Goal: Task Accomplishment & Management: Manage account settings

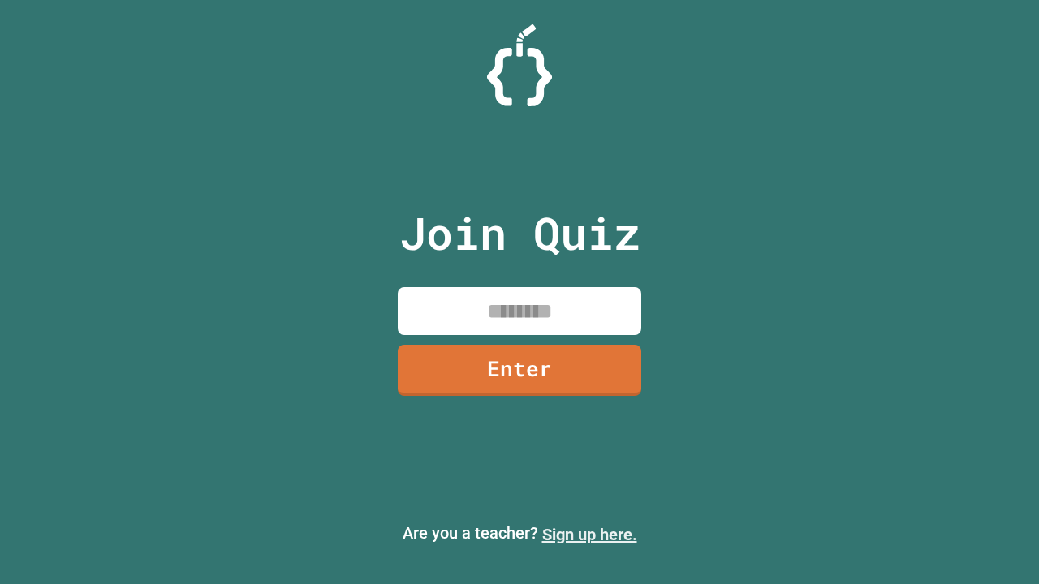
click at [589, 535] on link "Sign up here." at bounding box center [589, 534] width 95 height 19
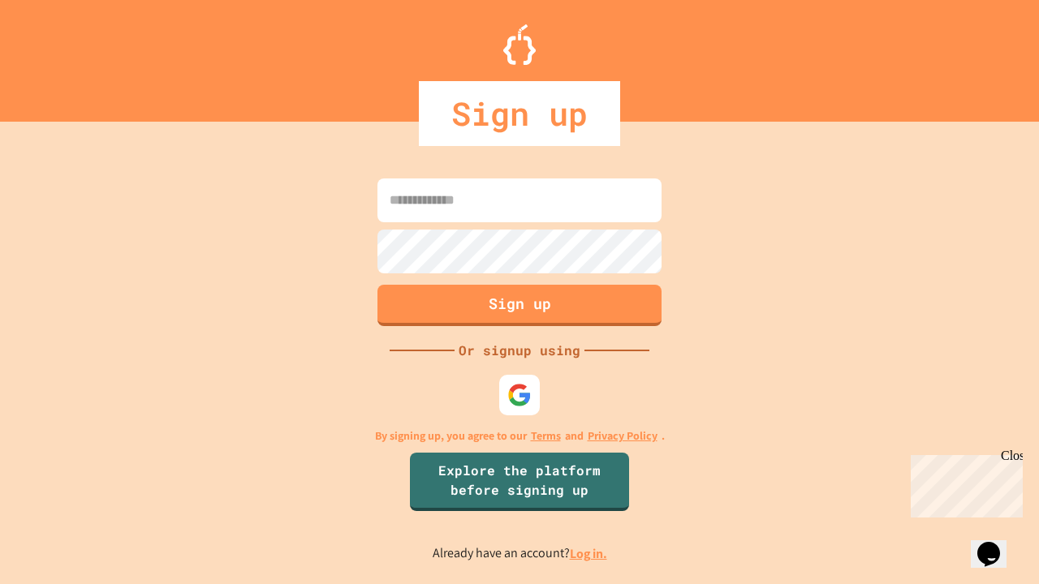
click at [589, 553] on link "Log in." at bounding box center [588, 553] width 37 height 17
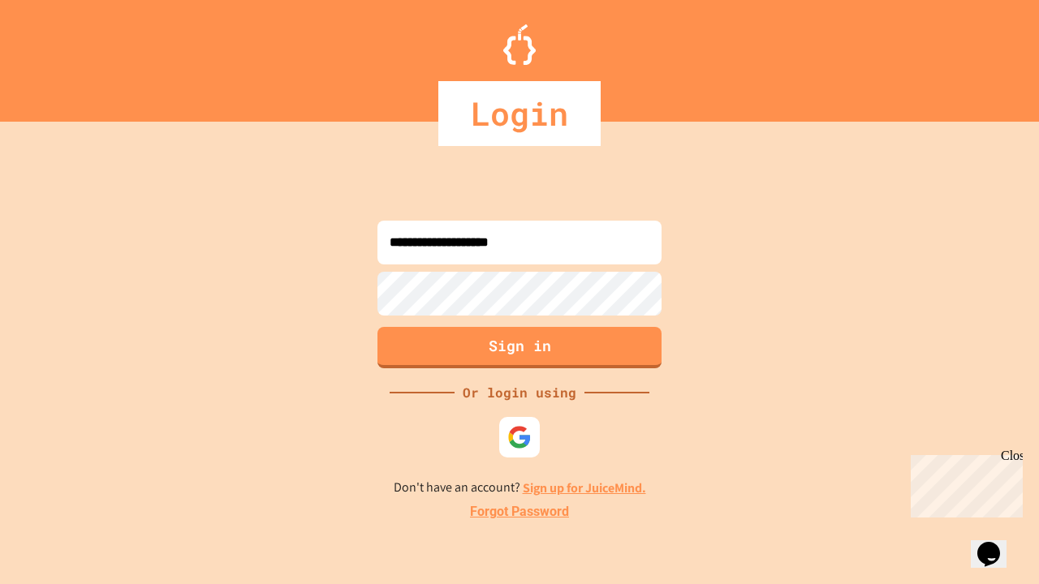
type input "**********"
